Goal: Information Seeking & Learning: Check status

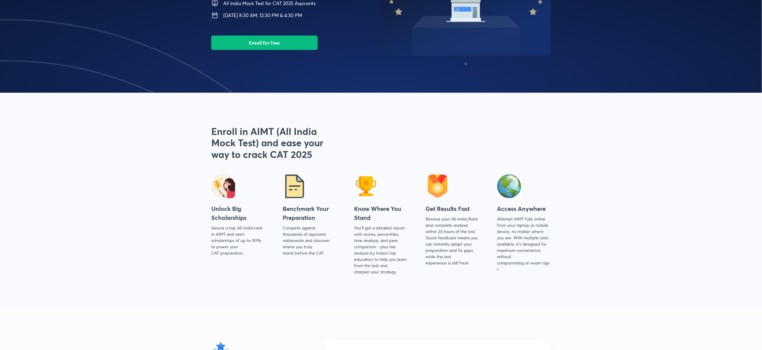
scroll to position [44, 0]
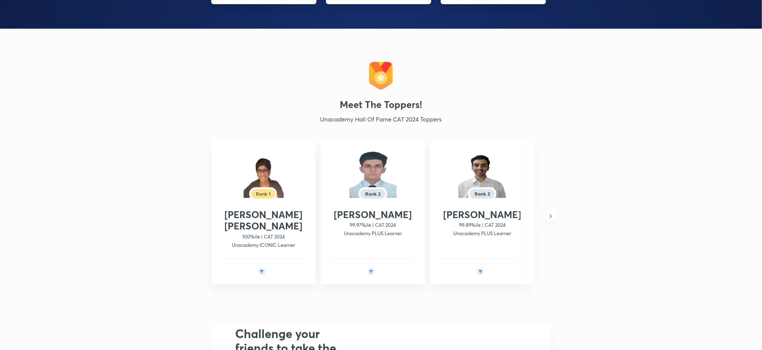
scroll to position [1252, 0]
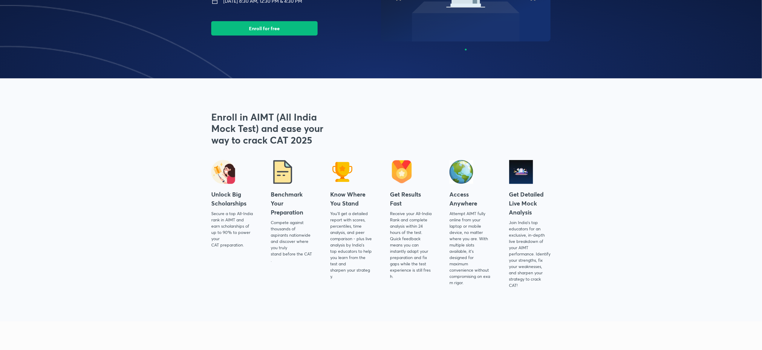
scroll to position [124, 0]
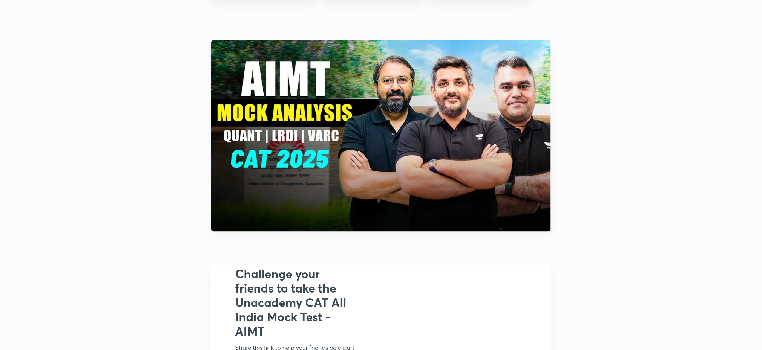
scroll to position [1640, 0]
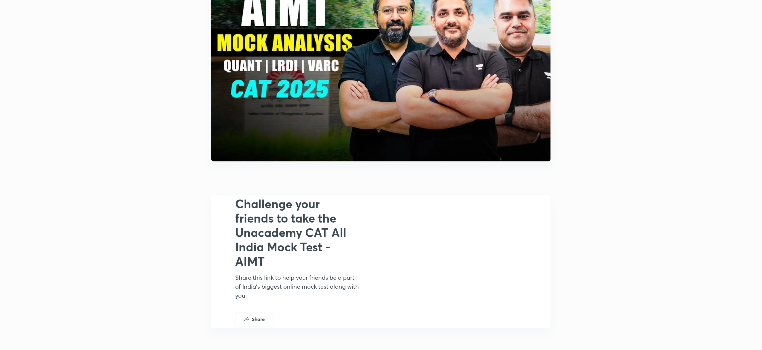
click at [370, 112] on img at bounding box center [381, 65] width 340 height 191
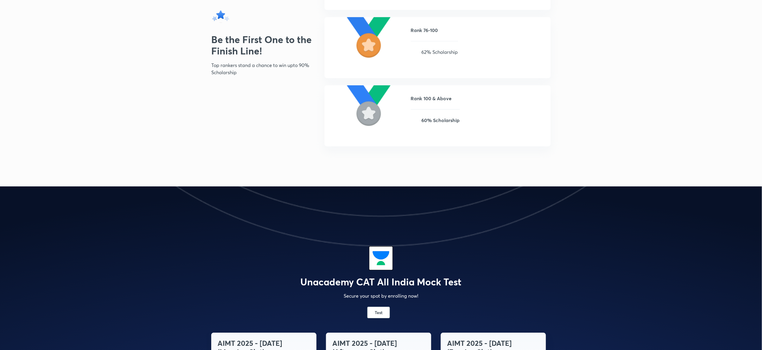
scroll to position [844, 0]
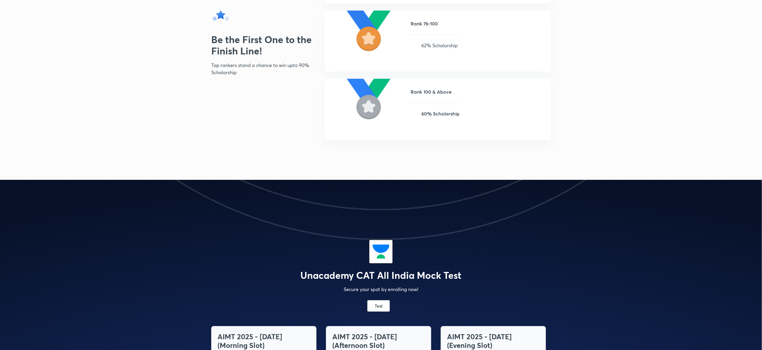
click at [321, 254] on div "Unacademy CAT All India Mock Test Secure your spot by enrolling now!" at bounding box center [381, 266] width 762 height 53
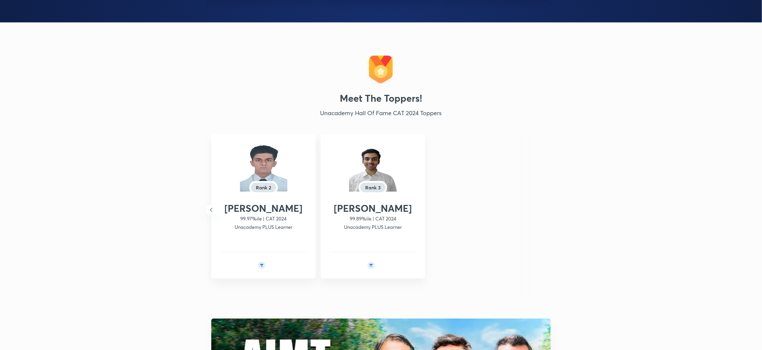
scroll to position [1292, 0]
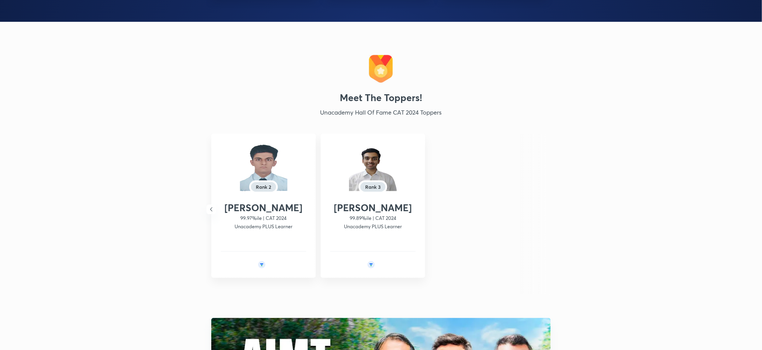
click at [211, 211] on icon "button" at bounding box center [211, 209] width 7 height 7
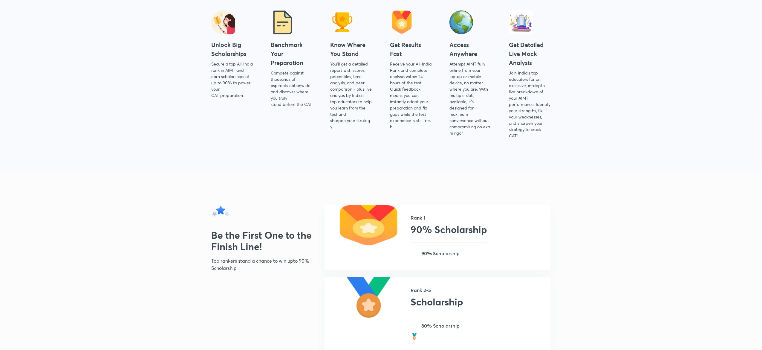
scroll to position [248, 0]
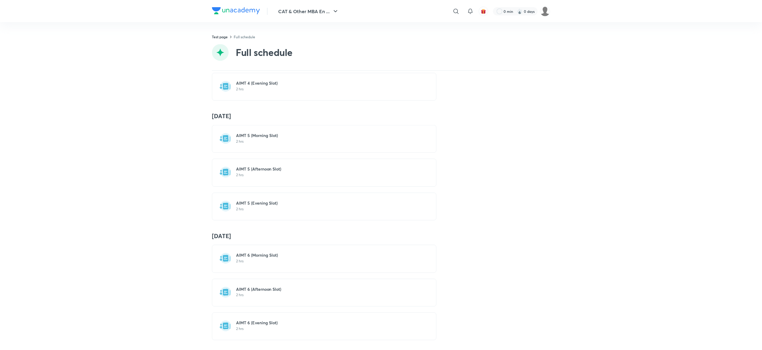
scroll to position [414, 0]
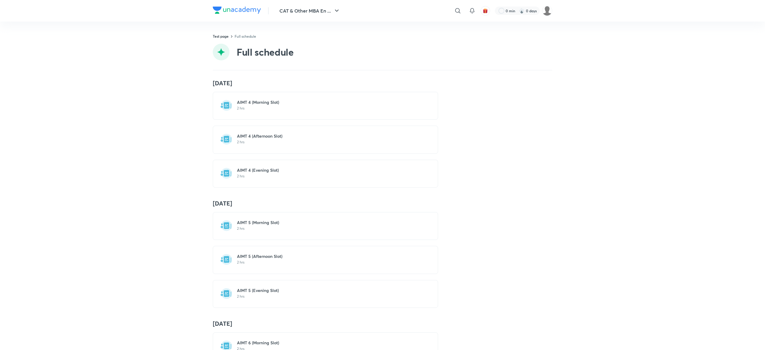
click at [314, 238] on div "AIMT 5 (Morning Slot) 2 hrs" at bounding box center [325, 226] width 225 height 28
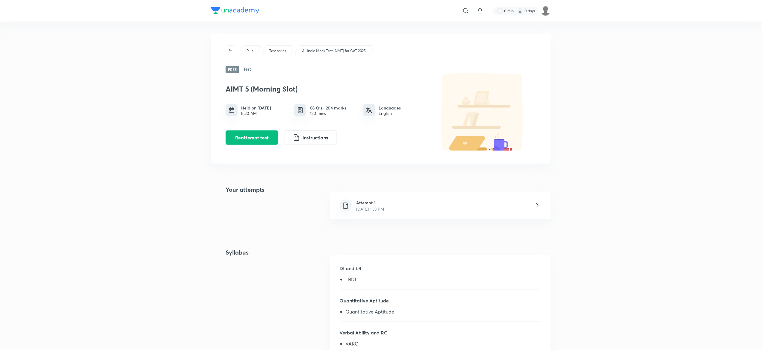
click at [310, 27] on div "​ 0 min 0 days Plus Test series All India Mock Test (AIMT) for CAT 2025 Free Te…" at bounding box center [381, 287] width 762 height 574
click at [322, 51] on p "All India Mock Test (AIMT) for CAT 2025" at bounding box center [334, 50] width 64 height 5
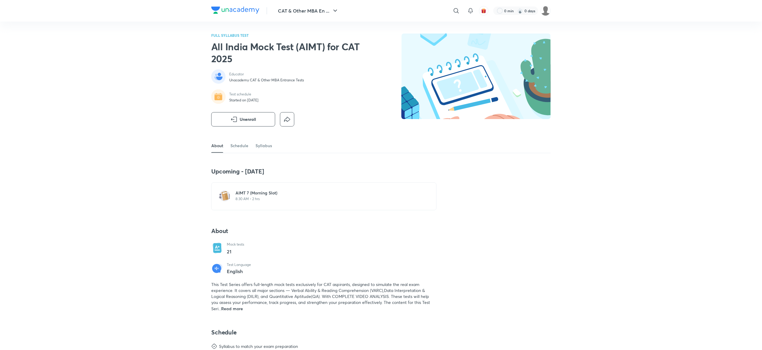
click at [157, 220] on div "CAT & Other MBA En ... ​ 0 min 0 days FULL SYLLABUS TEST All India Mock Test (A…" at bounding box center [381, 341] width 762 height 683
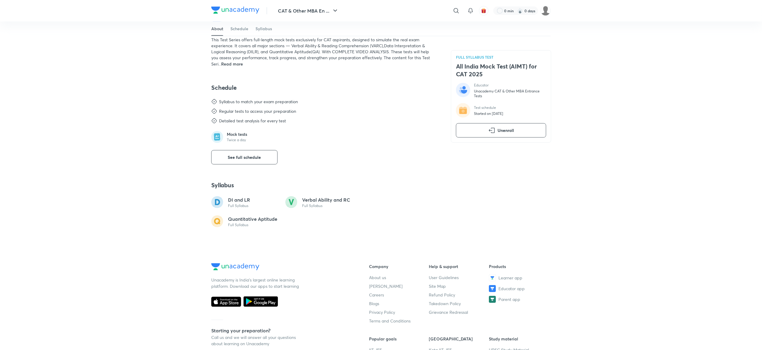
scroll to position [245, 0]
click at [255, 162] on button "See full schedule" at bounding box center [244, 157] width 66 height 14
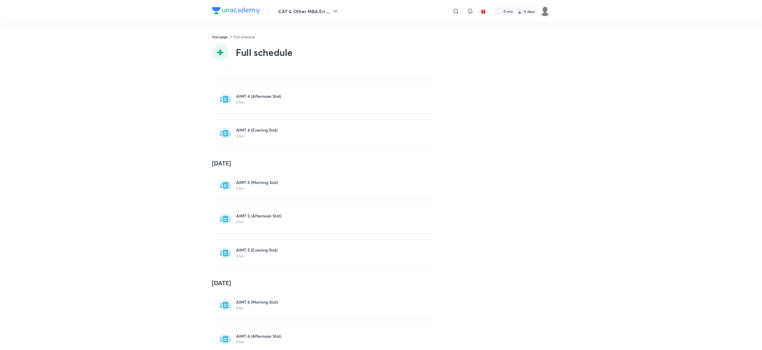
scroll to position [498, 0]
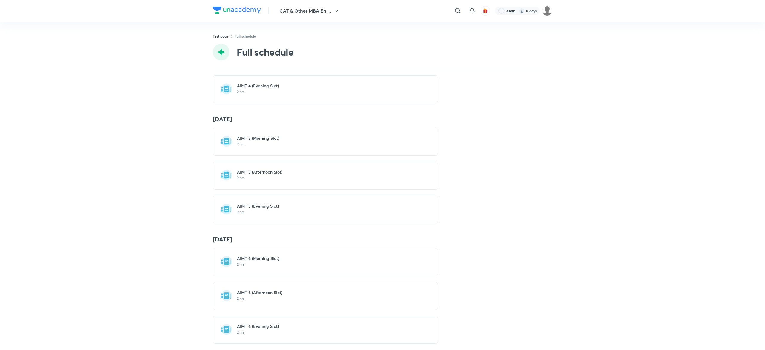
click at [268, 180] on p "2 hrs" at bounding box center [329, 178] width 184 height 5
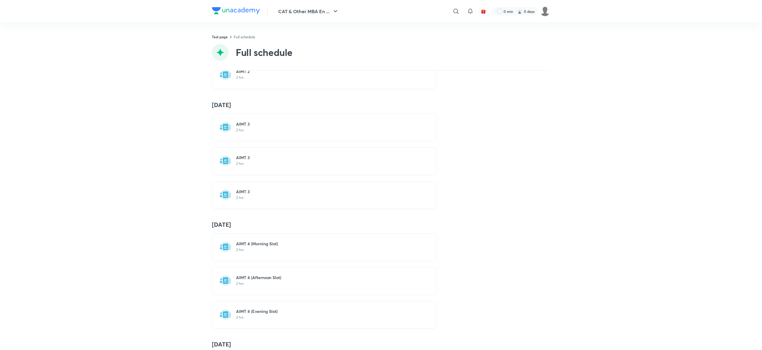
scroll to position [312, 0]
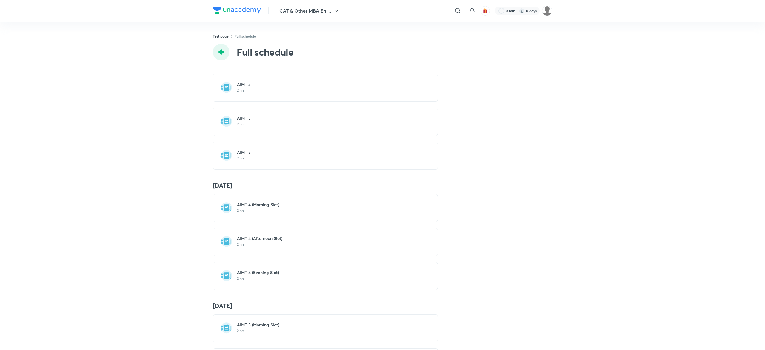
click at [276, 206] on h6 "AIMT 4 (Morning Slot)" at bounding box center [329, 205] width 184 height 6
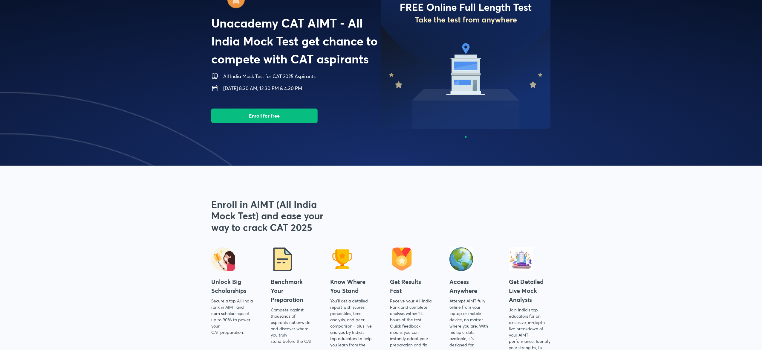
scroll to position [44, 0]
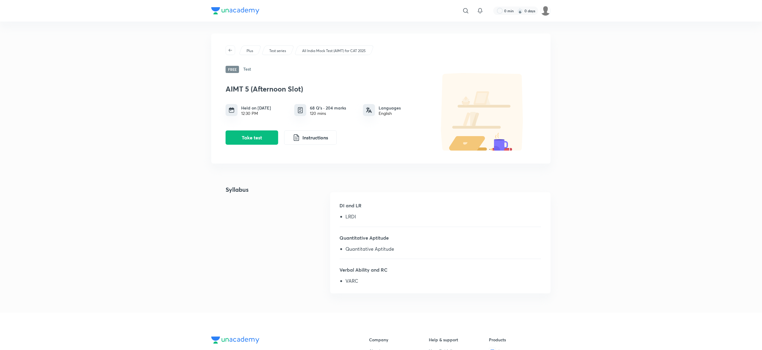
click at [334, 45] on div "All India Mock Test (AIMT) for CAT 2025" at bounding box center [335, 50] width 80 height 10
click at [341, 49] on p "All India Mock Test (AIMT) for CAT 2025" at bounding box center [334, 50] width 64 height 5
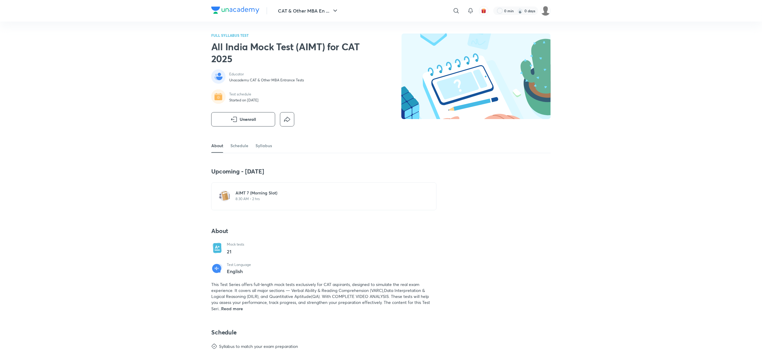
click at [155, 127] on div "CAT & Other MBA En ... ​ 0 min 0 days FULL SYLLABUS TEST All India Mock Test (A…" at bounding box center [381, 341] width 762 height 683
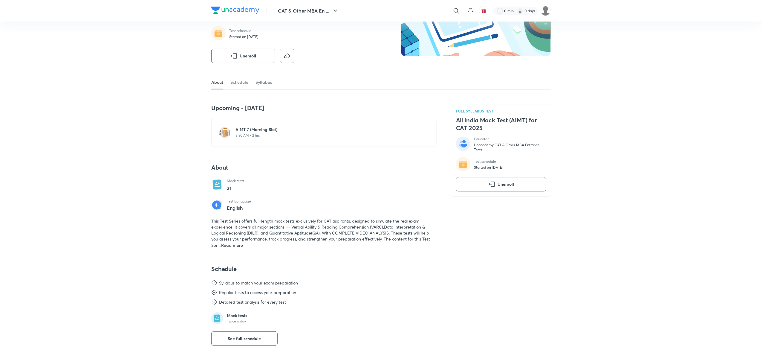
scroll to position [232, 0]
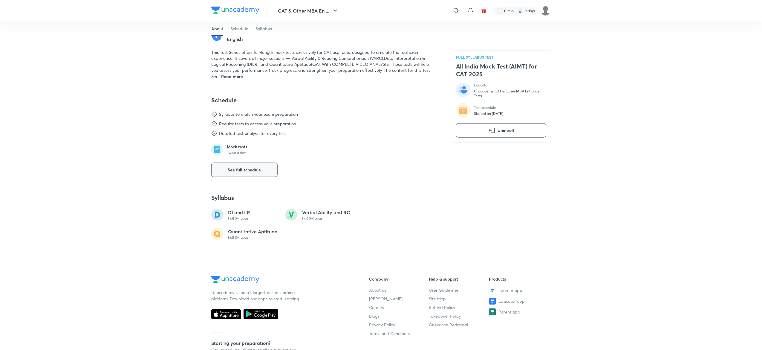
click at [265, 173] on button "See full schedule" at bounding box center [244, 170] width 66 height 14
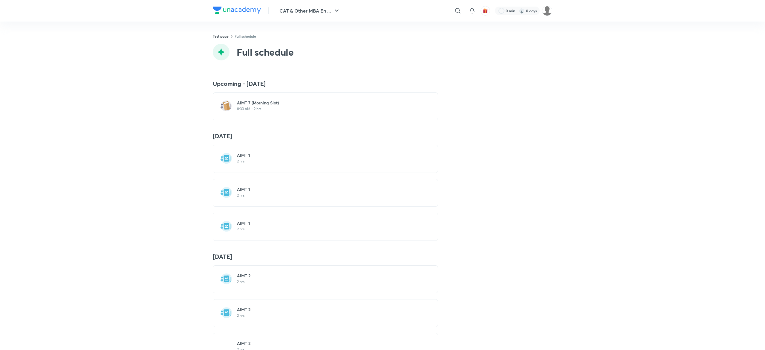
click at [335, 210] on div "30 Mar AIMT 1 2 hrs AIMT 1 2 hrs AIMT 1 2 hrs" at bounding box center [383, 186] width 340 height 108
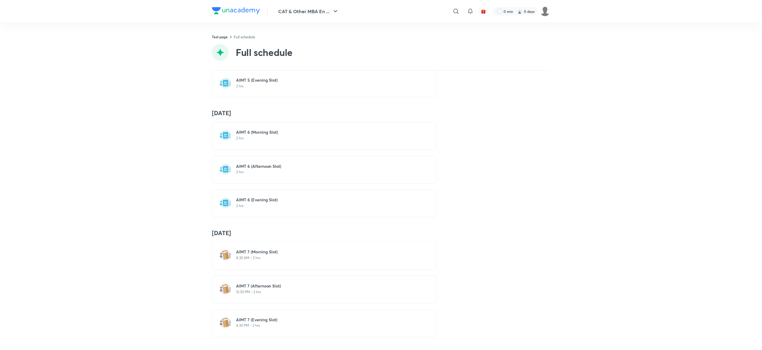
scroll to position [626, 0]
click at [274, 207] on div "AIMT 6 (Evening Slot) 2 hrs" at bounding box center [329, 202] width 184 height 11
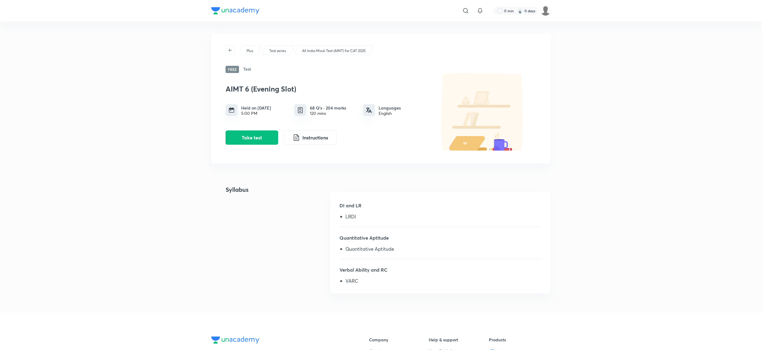
click at [475, 58] on div "Plus Test series All India Mock Test (AIMT) for CAT 2025 Free Test AIMT 6 (Even…" at bounding box center [381, 98] width 340 height 130
click at [320, 51] on p "All India Mock Test (AIMT) for CAT 2025" at bounding box center [334, 50] width 64 height 5
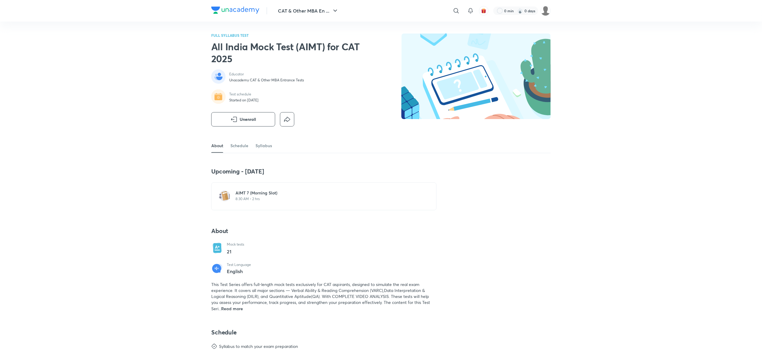
click at [367, 47] on div "FULL SYLLABUS TEST All India Mock Test (AIMT) for CAT 2025 Educator Unacademy C…" at bounding box center [381, 85] width 340 height 105
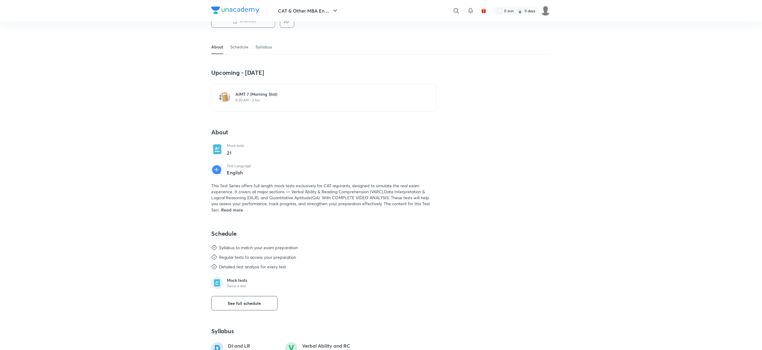
click at [255, 112] on div "Upcoming - 12 Oct AIMT 7 (Morning Slot) 8:30 AM • 2 hrs About Mock tests 21 Tes…" at bounding box center [323, 141] width 225 height 144
click at [233, 303] on span "See full schedule" at bounding box center [244, 303] width 33 height 6
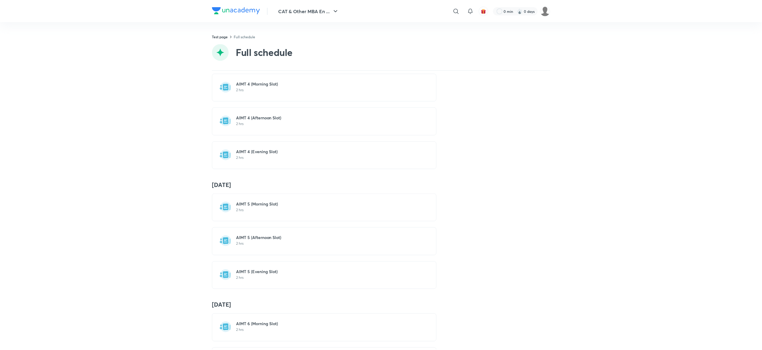
scroll to position [331, 0]
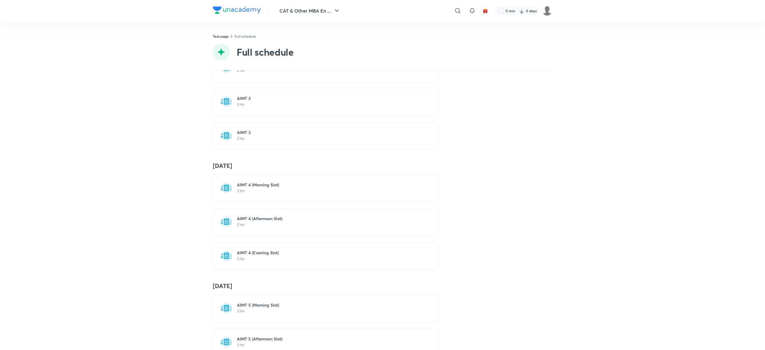
click at [245, 222] on h6 "AIMT 4 (Afternoon Slot)" at bounding box center [329, 219] width 184 height 6
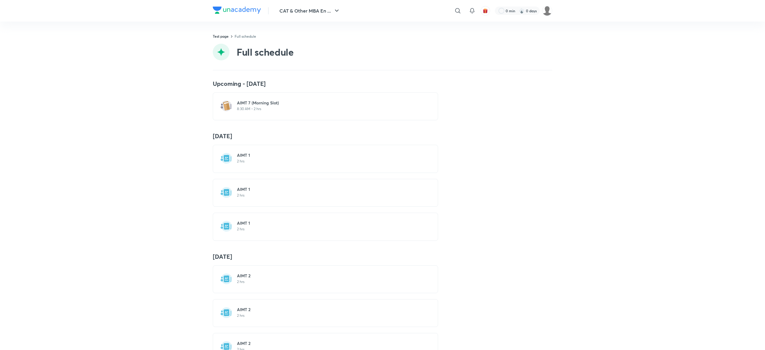
click at [149, 108] on div "Upcoming - [DATE] AIMT 7 (Morning Slot) 8:30 AM • 2 hrs [DATE] AIMT 1 2 hrs AIM…" at bounding box center [382, 210] width 765 height 280
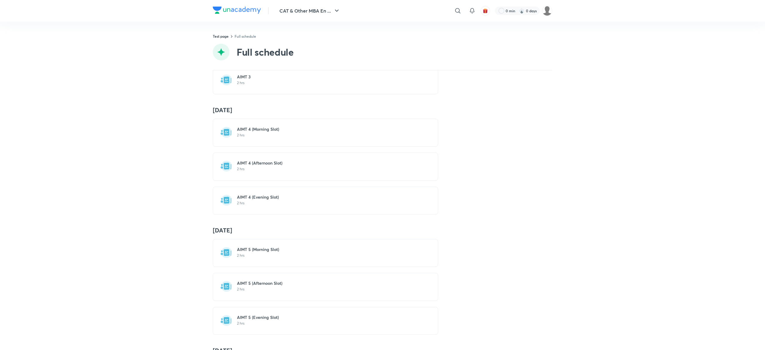
scroll to position [386, 0]
click at [283, 138] on p "2 hrs" at bounding box center [329, 135] width 184 height 5
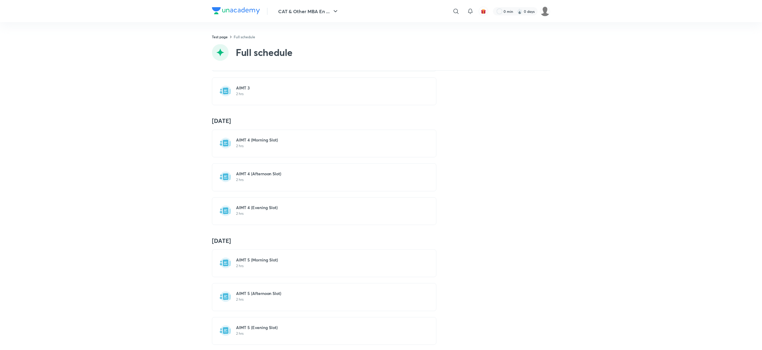
scroll to position [377, 0]
click at [253, 210] on h6 "AIMT 4 (Evening Slot)" at bounding box center [329, 207] width 184 height 6
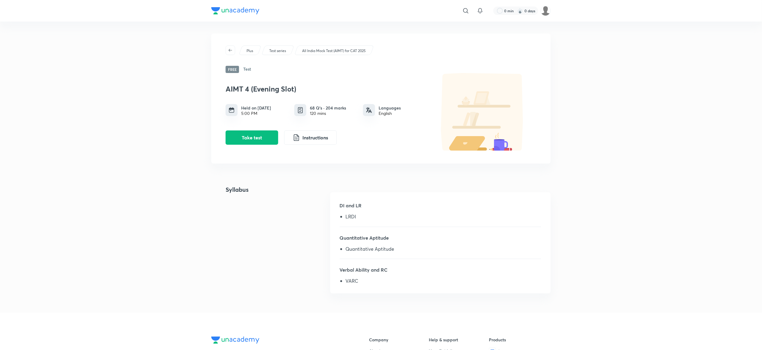
click at [337, 46] on div "All India Mock Test (AIMT) for CAT 2025" at bounding box center [335, 50] width 80 height 10
click at [335, 49] on p "All India Mock Test (AIMT) for CAT 2025" at bounding box center [334, 50] width 64 height 5
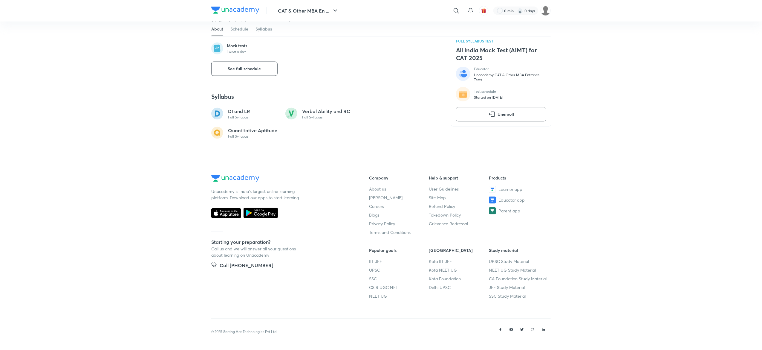
scroll to position [248, 0]
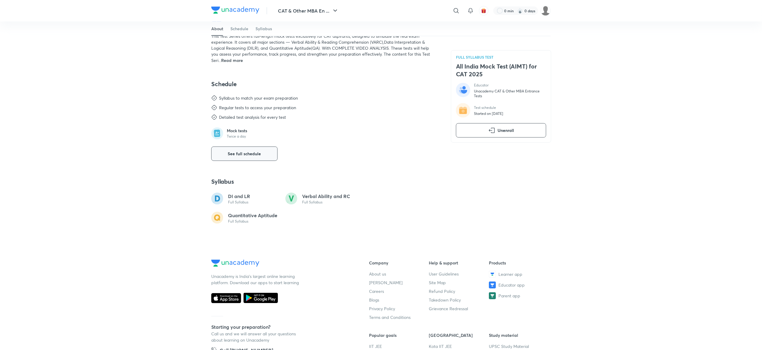
click at [271, 150] on button "See full schedule" at bounding box center [244, 154] width 66 height 14
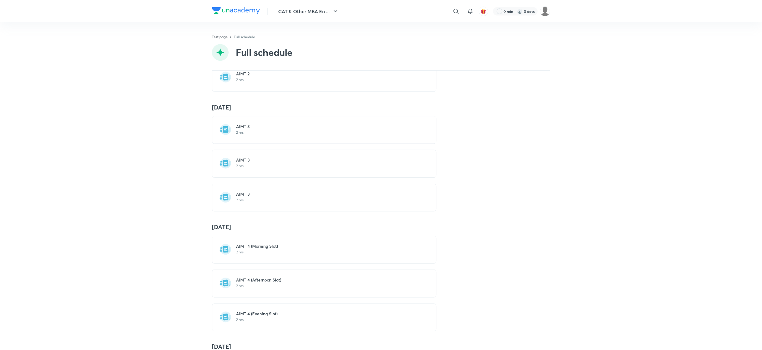
scroll to position [229, 0]
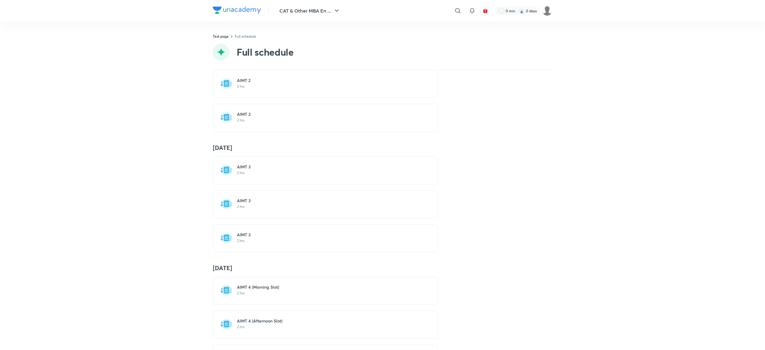
click at [301, 173] on p "2 hrs" at bounding box center [329, 172] width 184 height 5
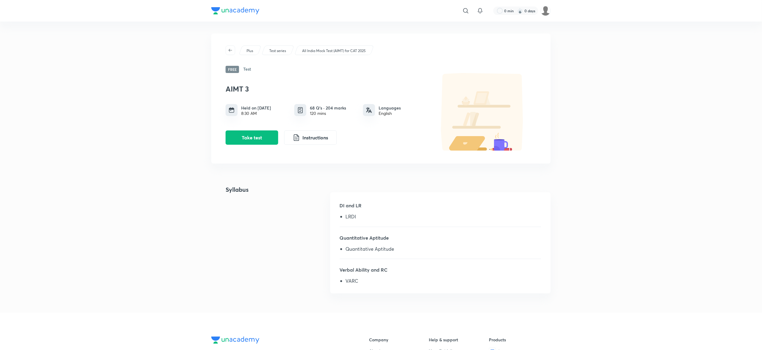
click at [194, 69] on div "​ 0 min 0 days Plus Test series All India Mock Test (AIMT) for CAT 2025 Free Te…" at bounding box center [381, 256] width 762 height 512
click at [325, 51] on p "All India Mock Test (AIMT) for CAT 2025" at bounding box center [334, 50] width 64 height 5
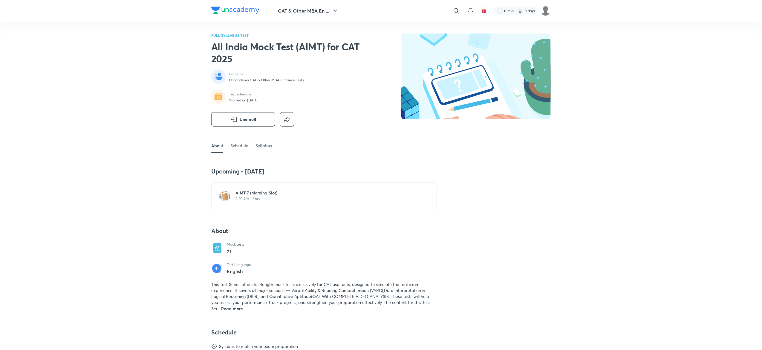
click at [609, 168] on div "CAT & Other MBA En ... ​ 0 min 0 days FULL SYLLABUS TEST All India Mock Test (A…" at bounding box center [381, 341] width 762 height 683
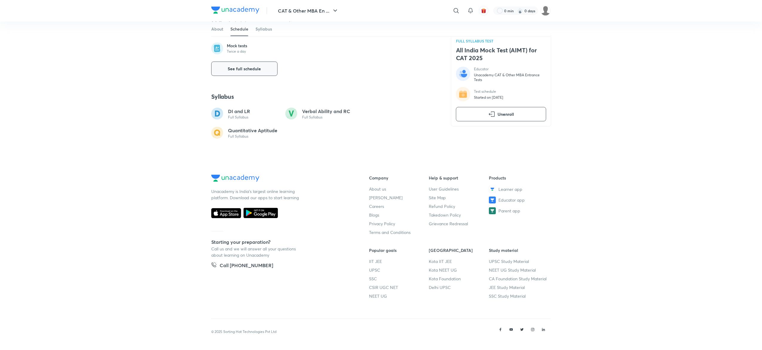
click at [254, 68] on span "See full schedule" at bounding box center [244, 69] width 33 height 6
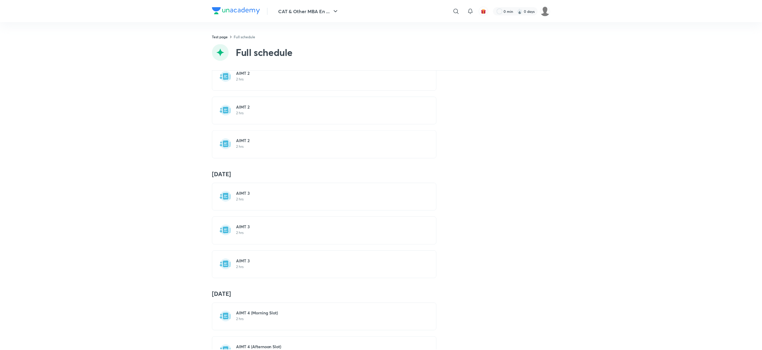
scroll to position [146, 0]
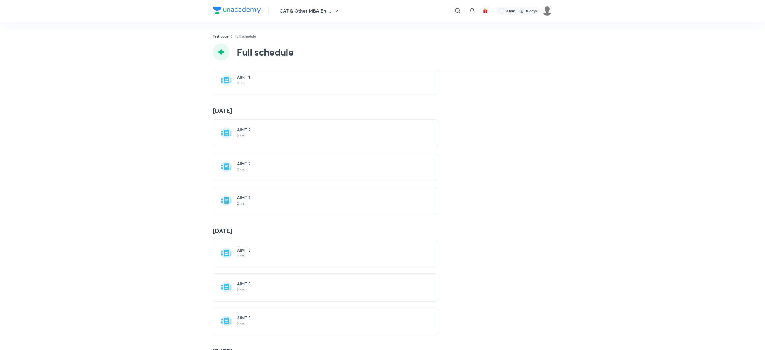
click at [266, 140] on div "AIMT 2 2 hrs" at bounding box center [329, 133] width 184 height 13
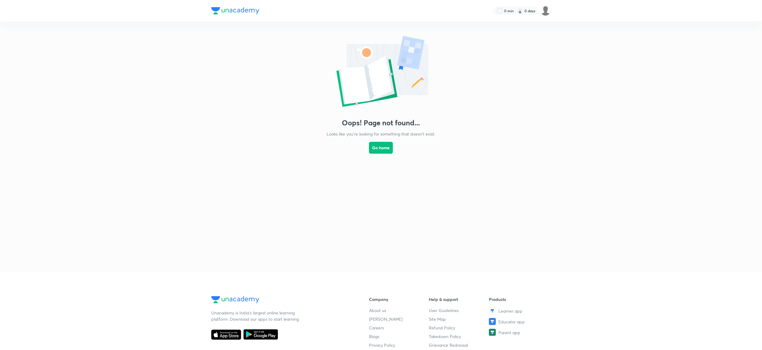
click at [242, 8] on img at bounding box center [235, 10] width 48 height 7
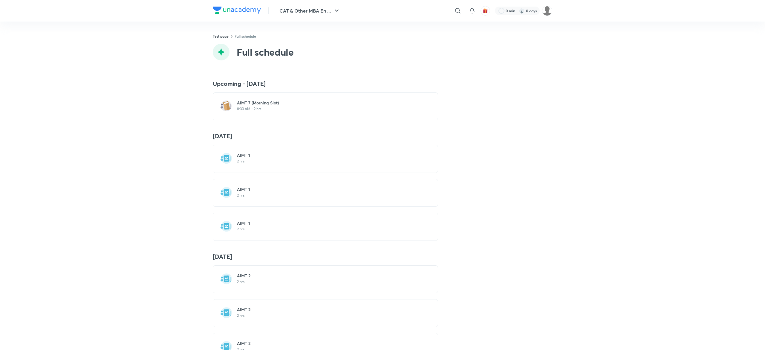
click at [515, 81] on h4 "Upcoming - [DATE]" at bounding box center [383, 84] width 340 height 8
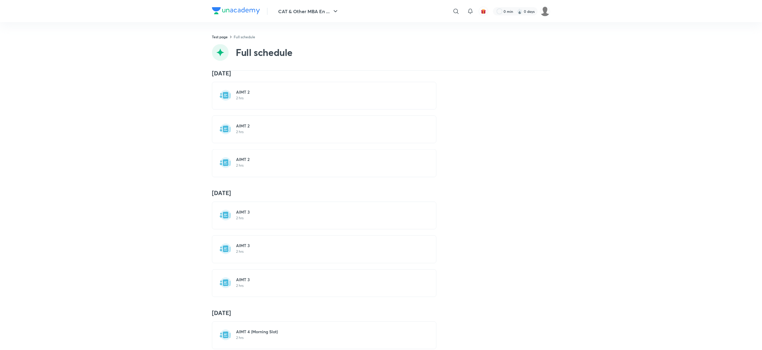
scroll to position [184, 0]
click at [326, 100] on p "2 hrs" at bounding box center [329, 98] width 184 height 5
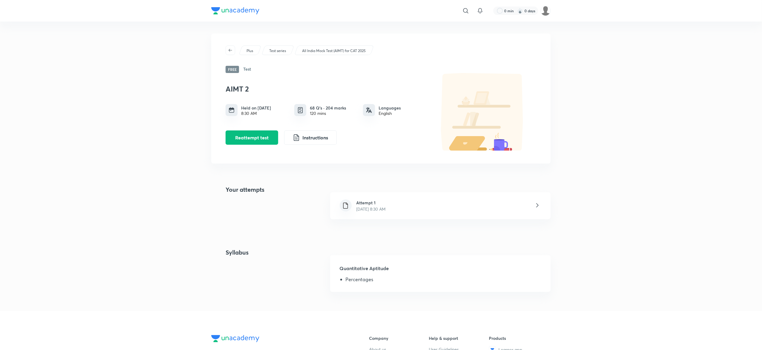
click at [396, 28] on div "​ 0 min 0 days Plus Test series All India Mock Test (AIMT) for CAT 2025 Free Te…" at bounding box center [381, 255] width 762 height 510
click at [347, 50] on p "All India Mock Test (AIMT) for CAT 2025" at bounding box center [334, 50] width 64 height 5
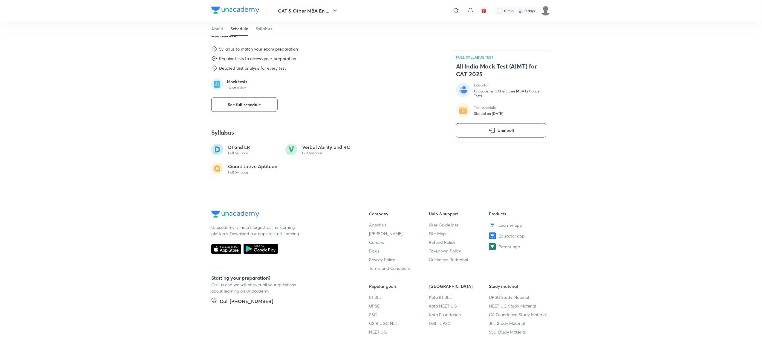
scroll to position [303, 0]
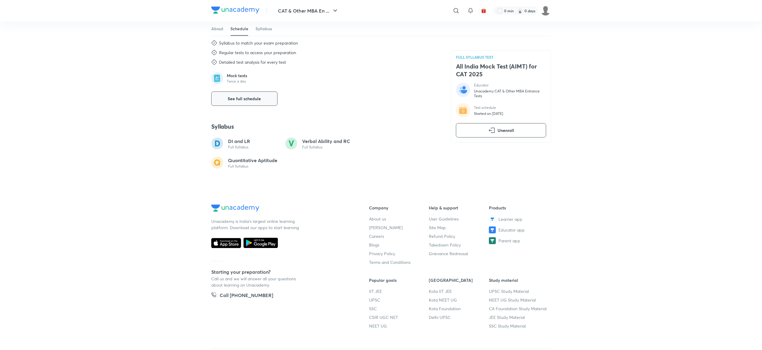
click at [249, 102] on span "See full schedule" at bounding box center [244, 99] width 33 height 6
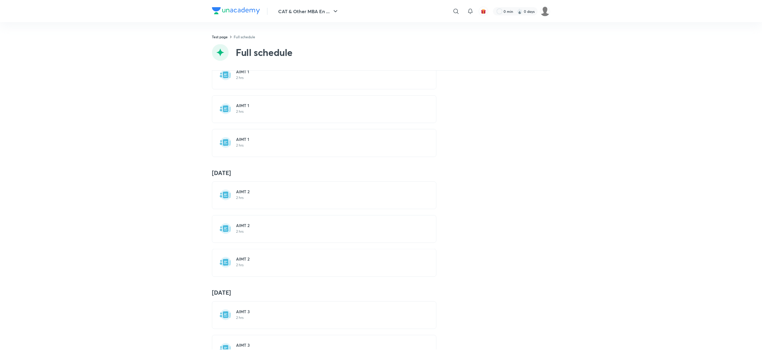
scroll to position [60, 0]
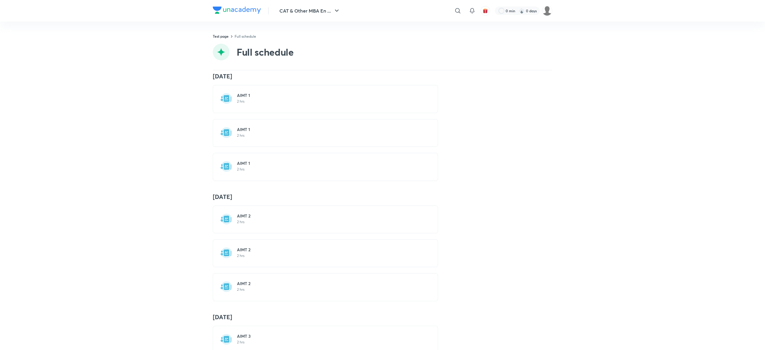
click at [251, 283] on h6 "AIMT 2" at bounding box center [329, 283] width 184 height 6
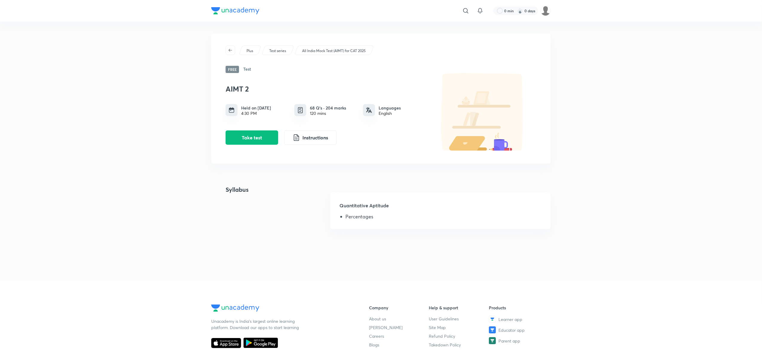
click at [150, 103] on div "​ 0 min 0 days Plus Test series All India Mock Test (AIMT) for CAT 2025 Free Te…" at bounding box center [381, 240] width 762 height 480
click at [339, 51] on p "All India Mock Test (AIMT) for CAT 2025" at bounding box center [334, 50] width 64 height 5
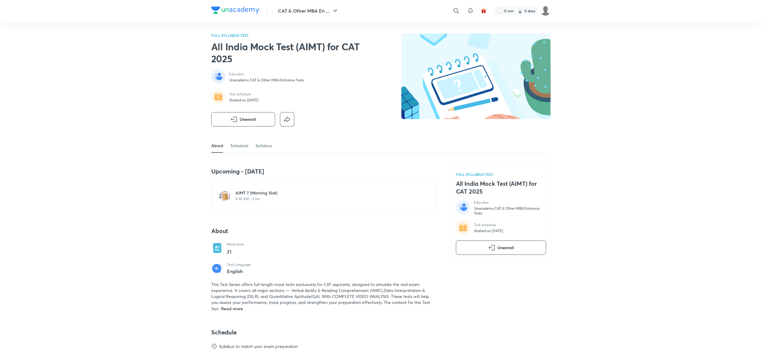
scroll to position [233, 0]
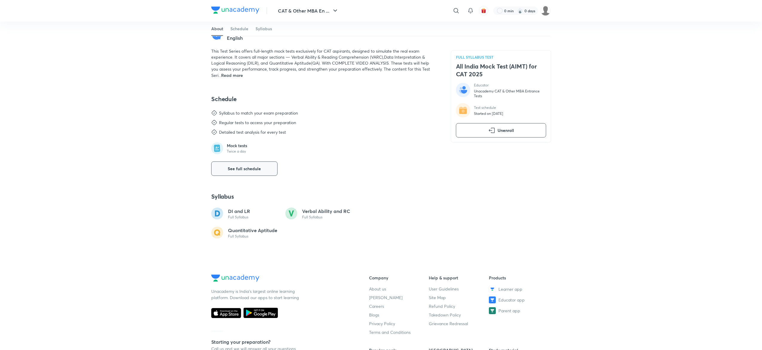
click at [255, 166] on button "See full schedule" at bounding box center [244, 168] width 66 height 14
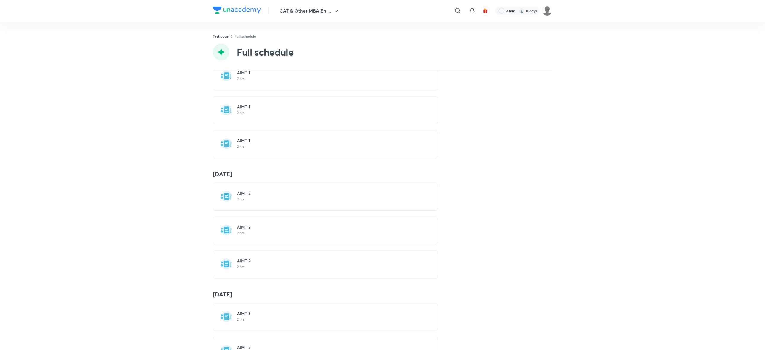
scroll to position [82, 0]
click at [244, 199] on p "2 hrs" at bounding box center [329, 199] width 184 height 5
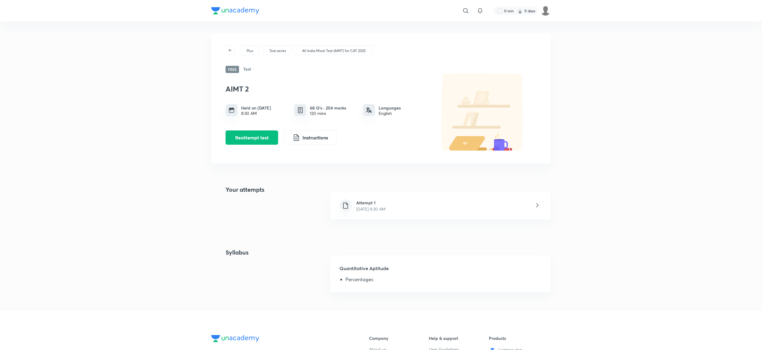
click at [126, 147] on div "​ 0 min 0 days Plus Test series All India Mock Test (AIMT) for CAT 2025 Free Te…" at bounding box center [381, 255] width 762 height 510
click at [232, 48] on icon "button" at bounding box center [230, 50] width 5 height 5
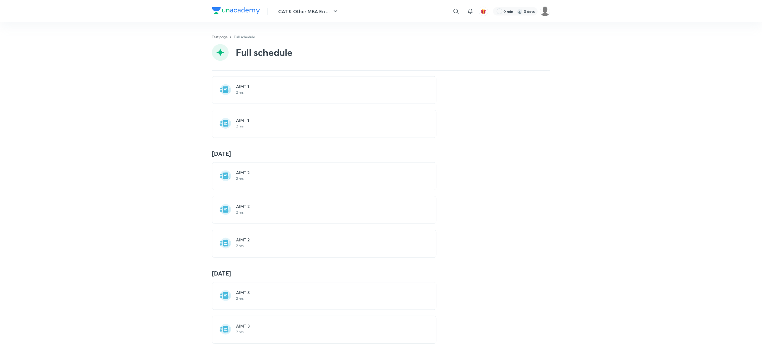
scroll to position [121, 0]
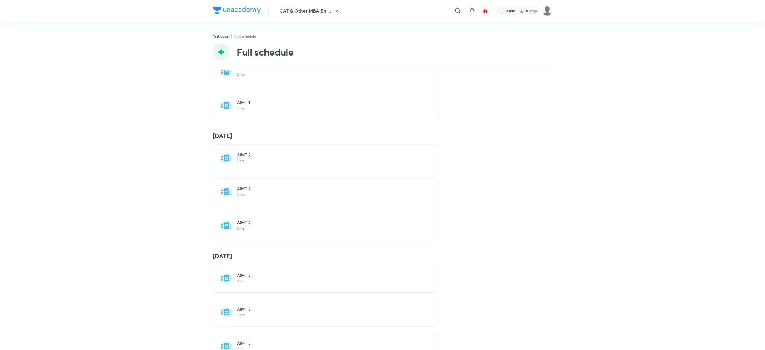
click at [262, 187] on div "AIMT 2 2 hrs" at bounding box center [325, 192] width 225 height 28
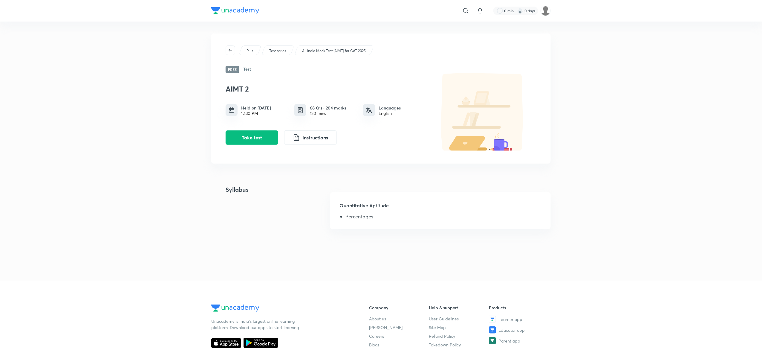
click at [346, 48] on p "All India Mock Test (AIMT) for CAT 2025" at bounding box center [334, 50] width 64 height 5
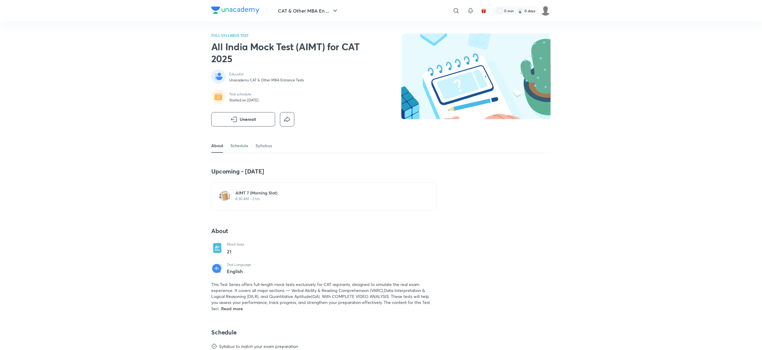
click at [84, 162] on div "CAT & Other MBA En ... ​ 0 min 0 days FULL SYLLABUS TEST All India Mock Test (A…" at bounding box center [381, 341] width 762 height 683
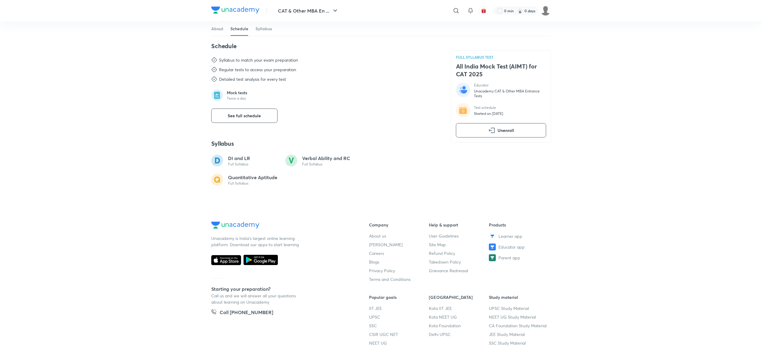
scroll to position [230, 0]
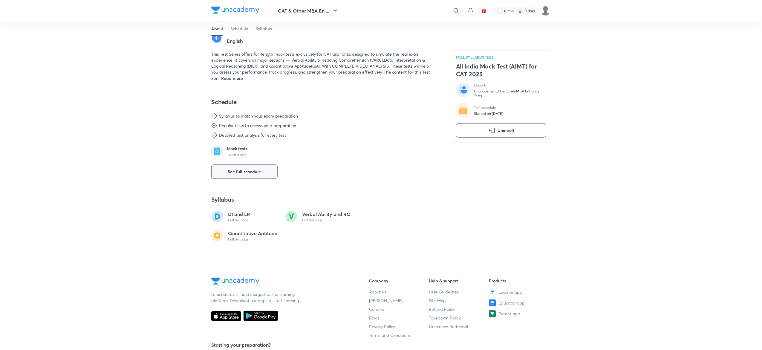
click at [239, 176] on button "See full schedule" at bounding box center [244, 171] width 66 height 14
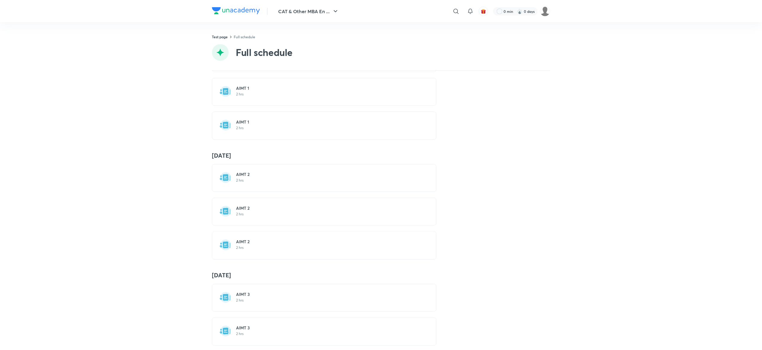
scroll to position [142, 0]
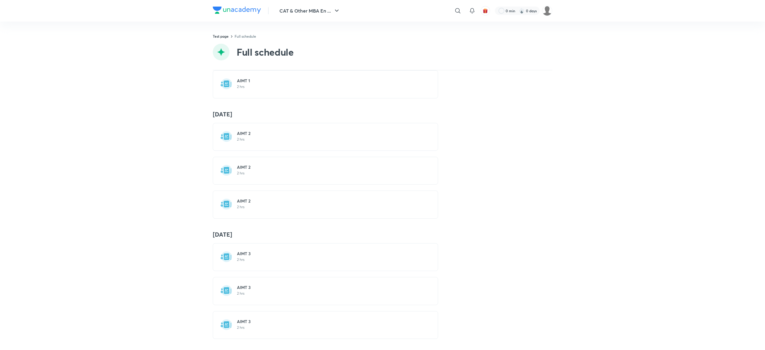
click at [293, 203] on h6 "AIMT 2" at bounding box center [329, 201] width 184 height 6
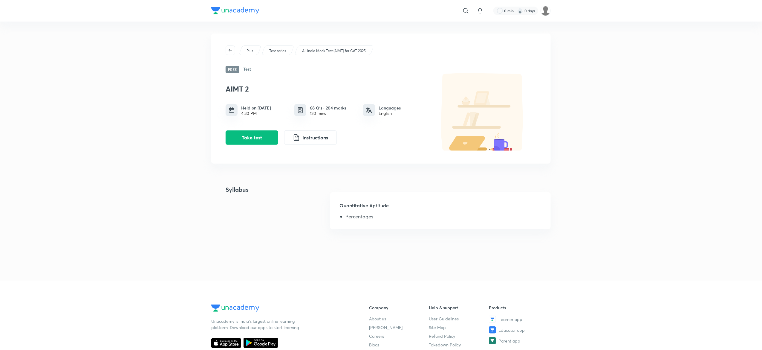
click at [237, 109] on div at bounding box center [232, 110] width 12 height 12
click at [323, 51] on p "All India Mock Test (AIMT) for CAT 2025" at bounding box center [334, 50] width 64 height 5
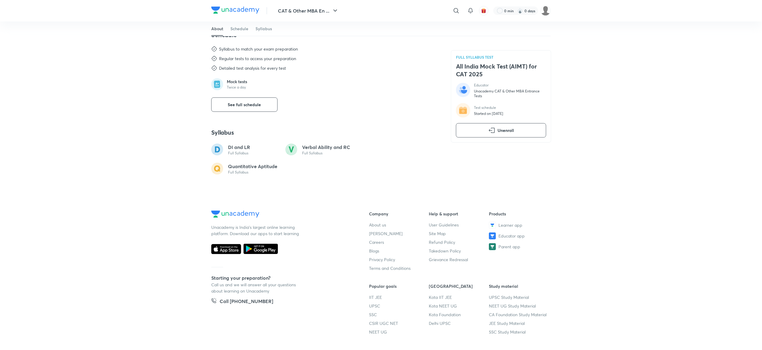
scroll to position [333, 0]
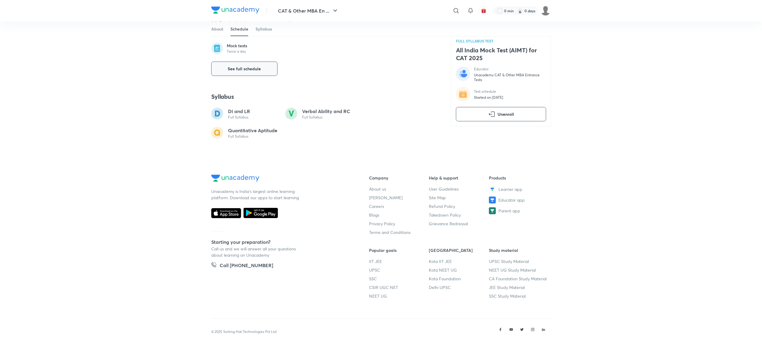
click at [246, 75] on button "See full schedule" at bounding box center [244, 69] width 66 height 14
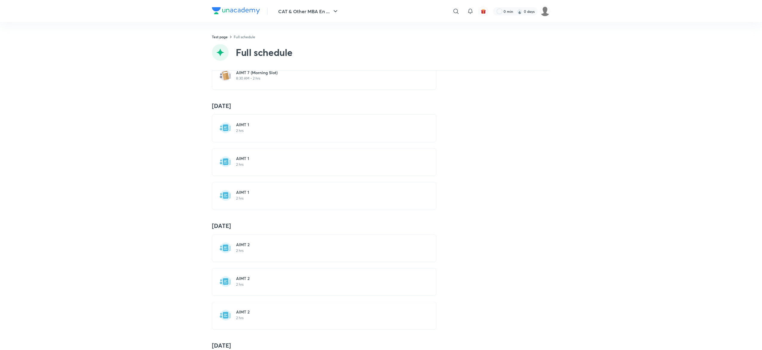
scroll to position [32, 0]
click at [298, 126] on h6 "AIMT 1" at bounding box center [329, 123] width 184 height 6
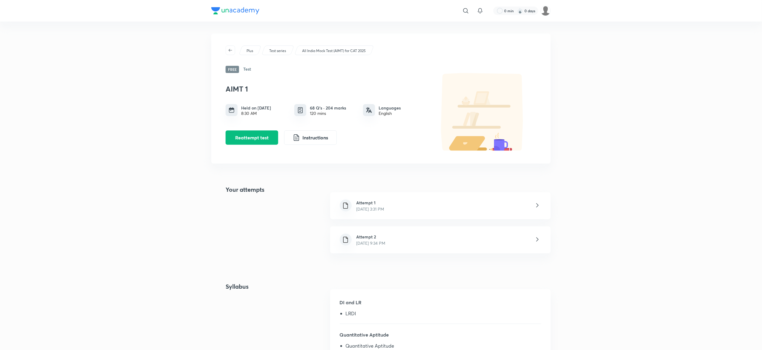
click at [360, 40] on div "Plus Test series All India Mock Test (AIMT) for CAT 2025 Free Test AIMT 1 Held …" at bounding box center [381, 98] width 340 height 130
click at [342, 50] on p "All India Mock Test (AIMT) for CAT 2025" at bounding box center [334, 50] width 64 height 5
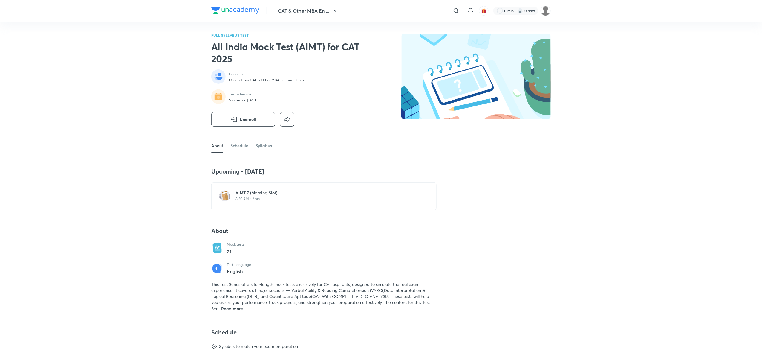
click at [168, 119] on div "CAT & Other MBA En ... ​ 0 min 0 days FULL SYLLABUS TEST All India Mock Test (A…" at bounding box center [381, 341] width 762 height 683
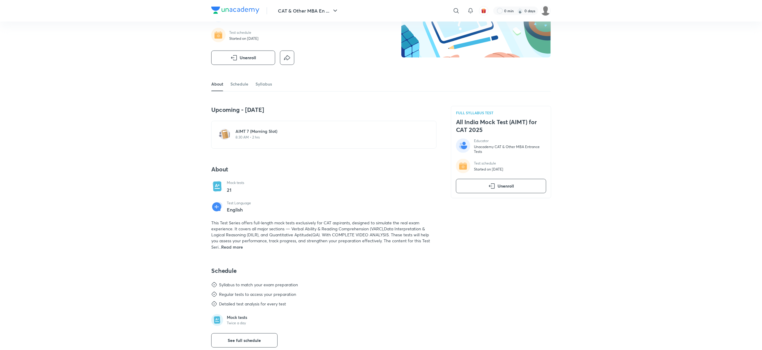
scroll to position [168, 0]
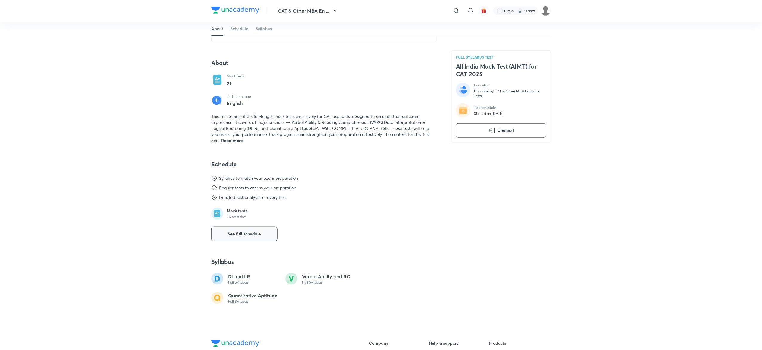
click at [246, 232] on span "See full schedule" at bounding box center [244, 234] width 33 height 6
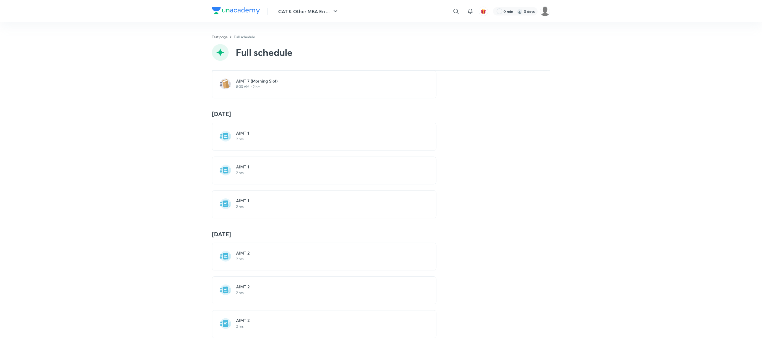
scroll to position [23, 0]
click at [290, 180] on div "AIMT 1 2 hrs" at bounding box center [325, 170] width 225 height 28
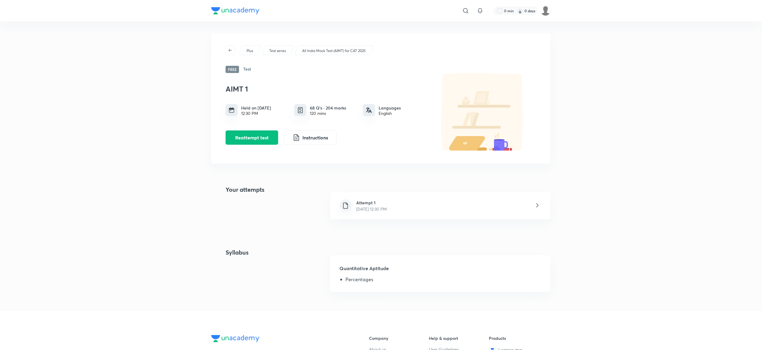
click at [135, 135] on div "​ 0 min 0 days Plus Test series All India Mock Test (AIMT) for CAT 2025 Free Te…" at bounding box center [381, 255] width 762 height 510
click at [314, 51] on p "All India Mock Test (AIMT) for CAT 2025" at bounding box center [334, 50] width 64 height 5
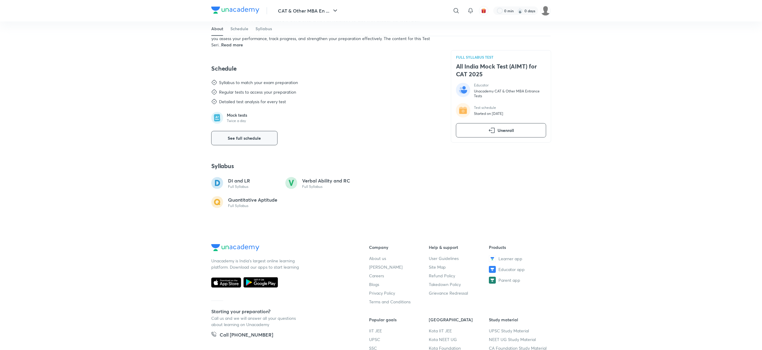
scroll to position [264, 0]
click at [255, 139] on span "See full schedule" at bounding box center [244, 138] width 33 height 6
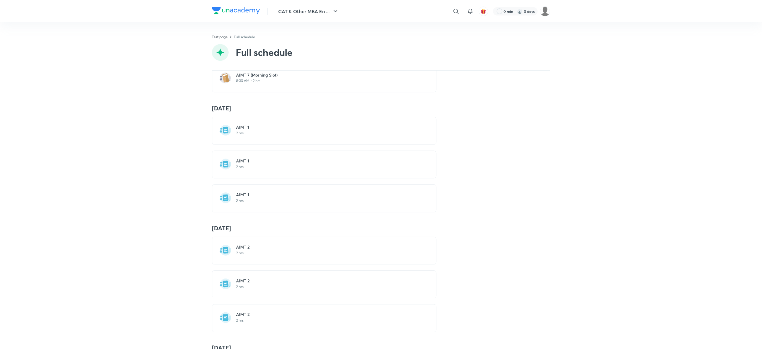
scroll to position [29, 0]
click at [262, 194] on h6 "AIMT 1" at bounding box center [329, 194] width 184 height 6
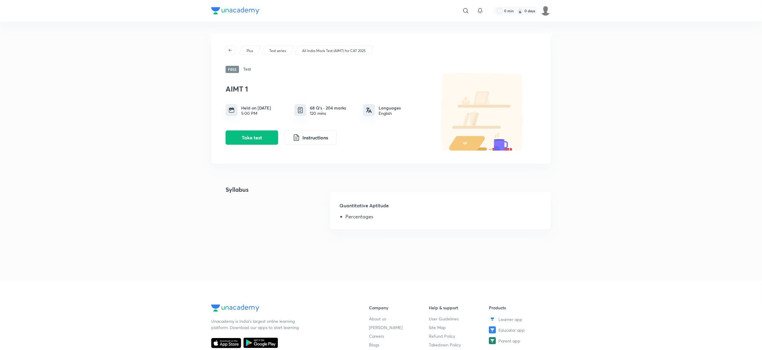
click at [301, 53] on div "All India Mock Test (AIMT) for CAT 2025" at bounding box center [335, 50] width 80 height 10
click at [304, 49] on p "All India Mock Test (AIMT) for CAT 2025" at bounding box center [334, 50] width 64 height 5
